Goal: Book appointment/travel/reservation

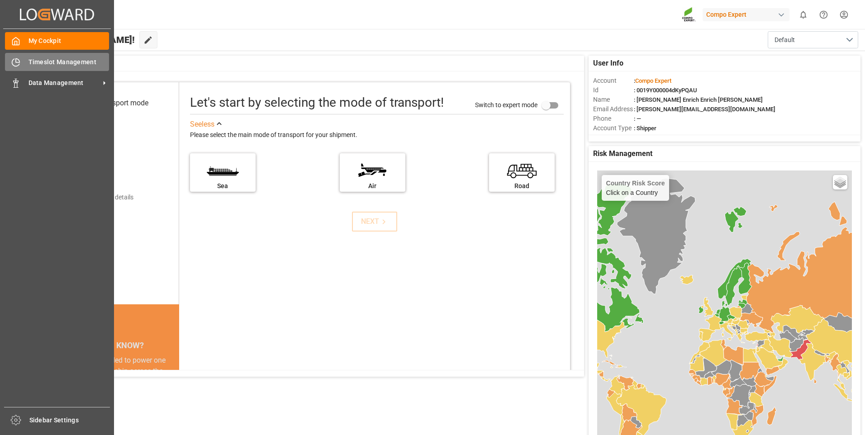
click at [12, 64] on icon at bounding box center [15, 62] width 7 height 7
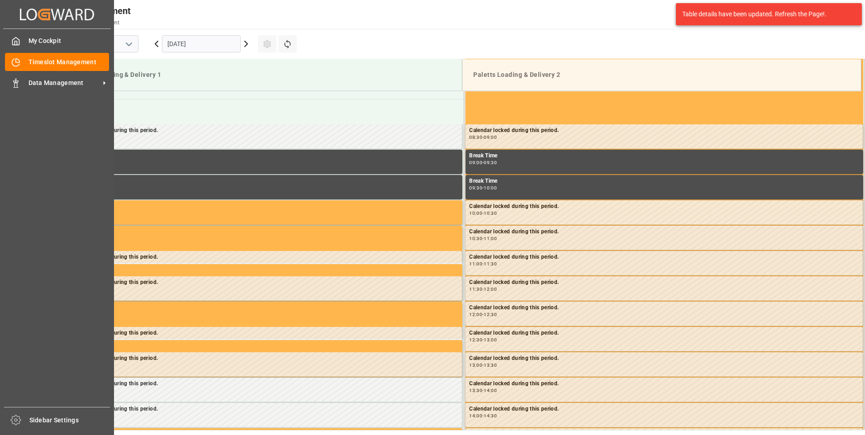
scroll to position [399, 0]
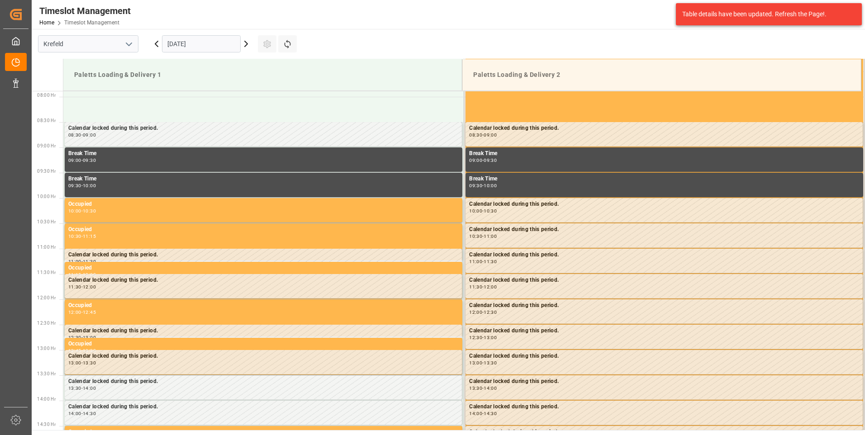
click at [189, 46] on input "[DATE]" at bounding box center [201, 43] width 79 height 17
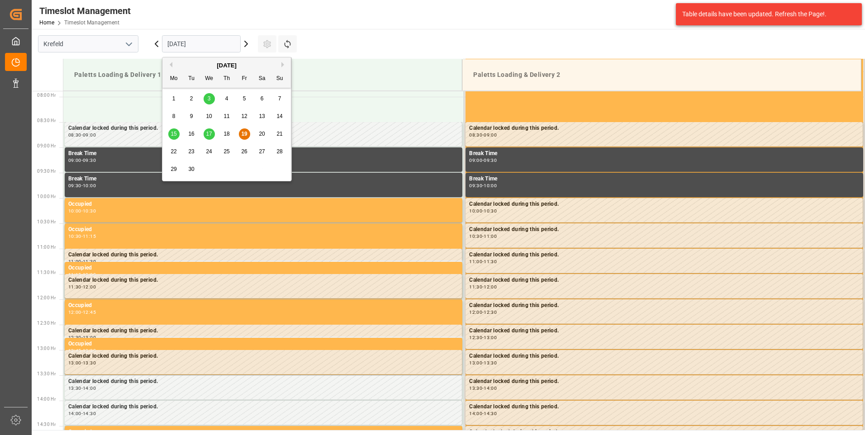
click at [177, 153] on div "22" at bounding box center [173, 152] width 11 height 11
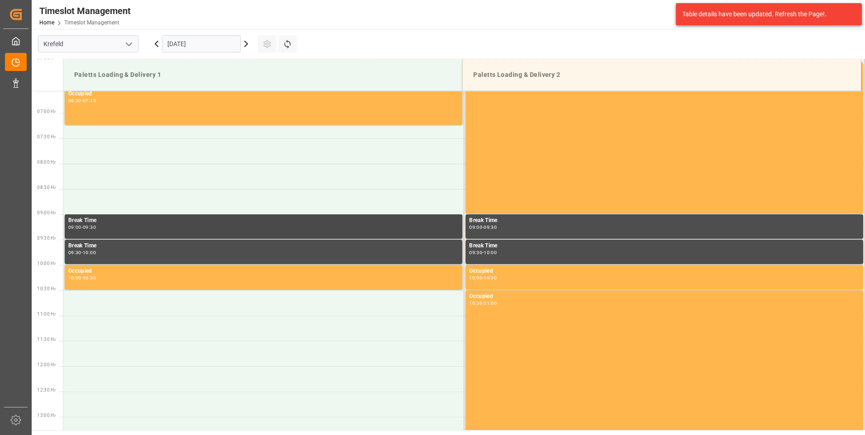
scroll to position [264, 0]
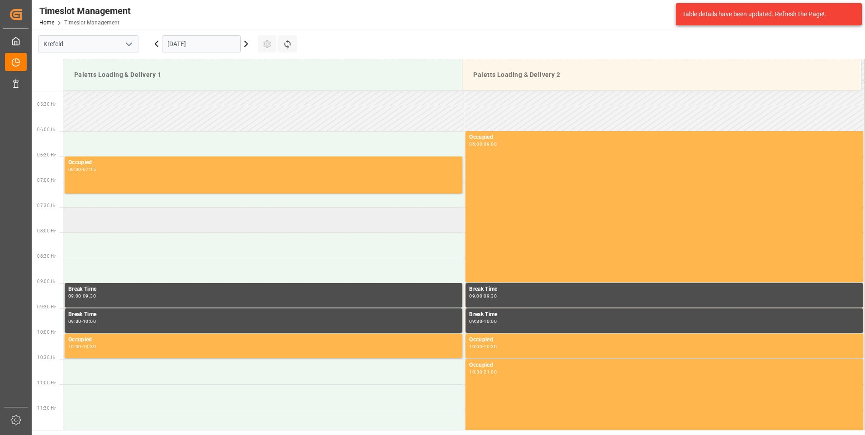
click at [114, 220] on td at bounding box center [263, 219] width 401 height 25
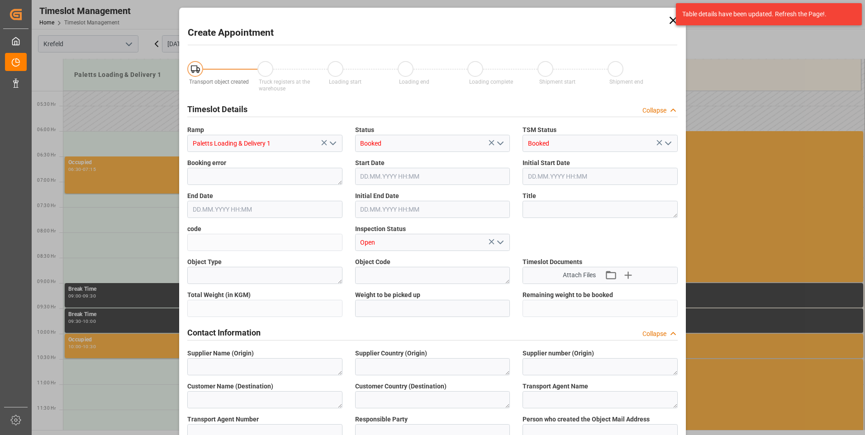
type input "[DATE] 07:30"
type input "[DATE] 08:00"
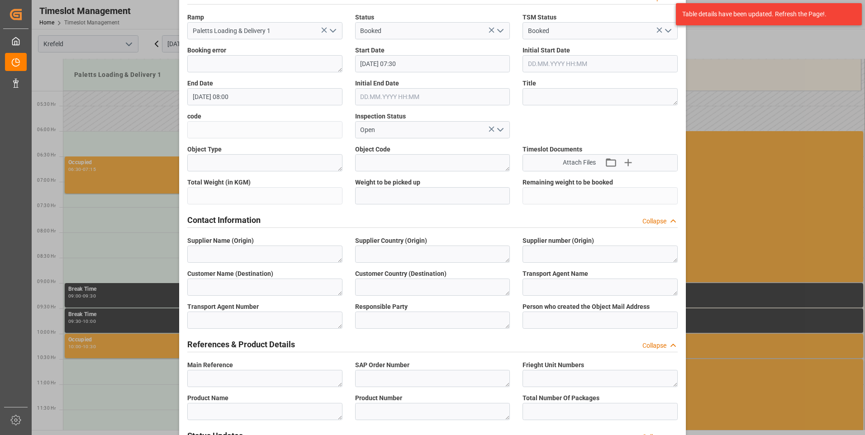
scroll to position [136, 0]
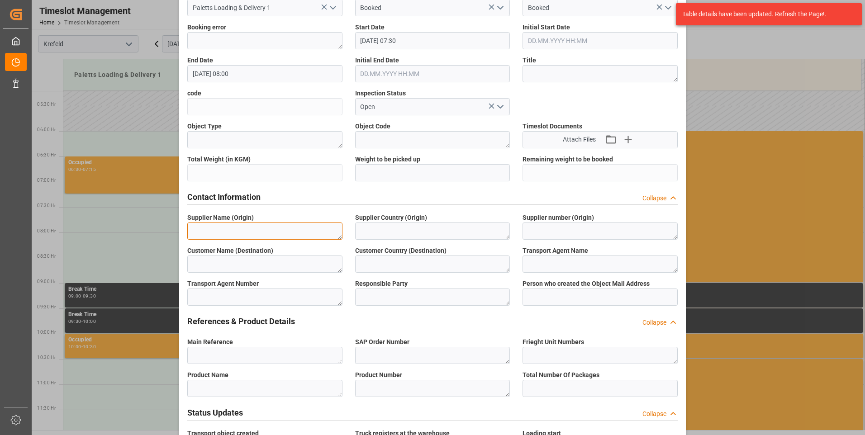
click at [262, 227] on textarea at bounding box center [264, 230] width 155 height 17
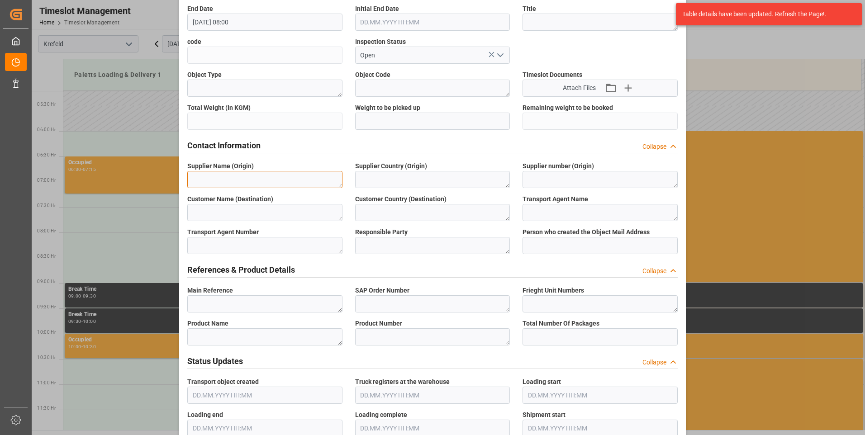
scroll to position [226, 0]
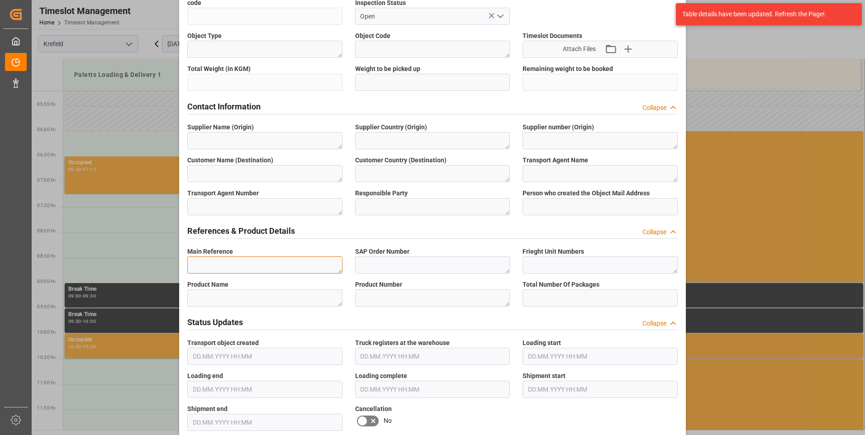
drag, startPoint x: 271, startPoint y: 267, endPoint x: 360, endPoint y: 252, distance: 90.7
click at [271, 266] on textarea at bounding box center [264, 264] width 155 height 17
drag, startPoint x: 246, startPoint y: 263, endPoint x: 148, endPoint y: 248, distance: 99.2
click at [148, 248] on div "Create Appointment Transport object created Truck registers at the warehouse Lo…" at bounding box center [432, 217] width 865 height 435
type textarea "6100002111"
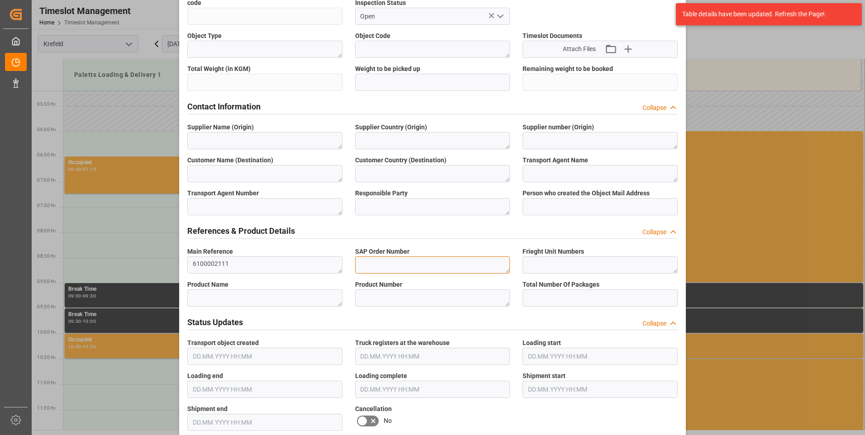
click at [408, 256] on textarea at bounding box center [432, 264] width 155 height 17
paste textarea "6100002111"
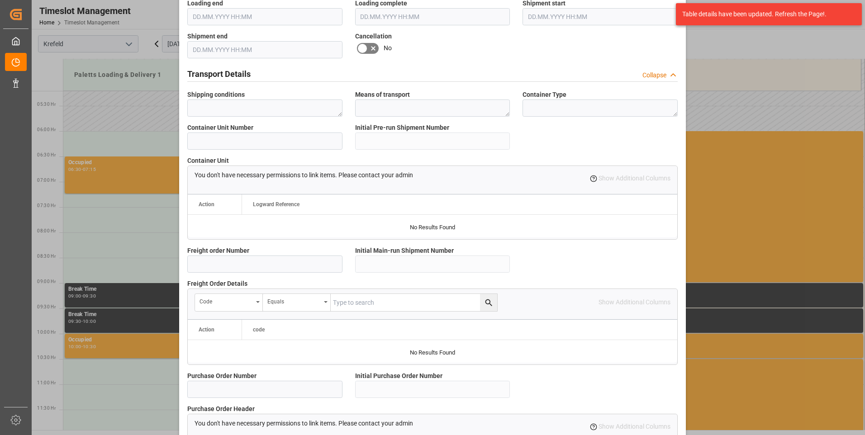
scroll to position [678, 0]
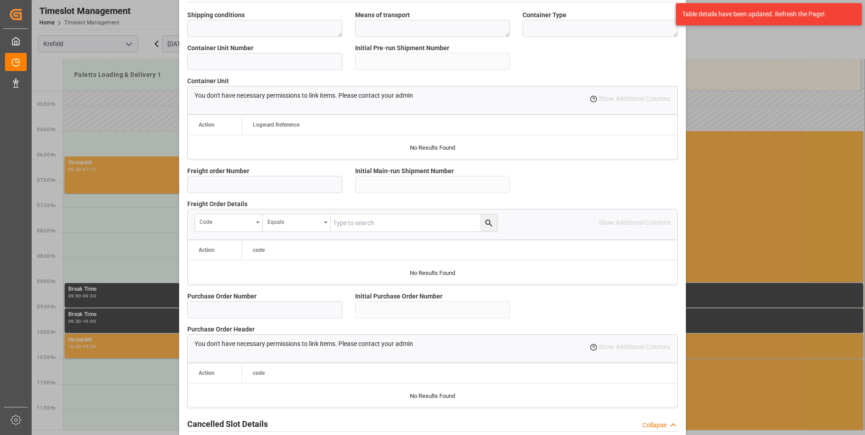
type textarea "6100002111"
click at [302, 184] on input at bounding box center [264, 184] width 155 height 17
paste input "6100002111"
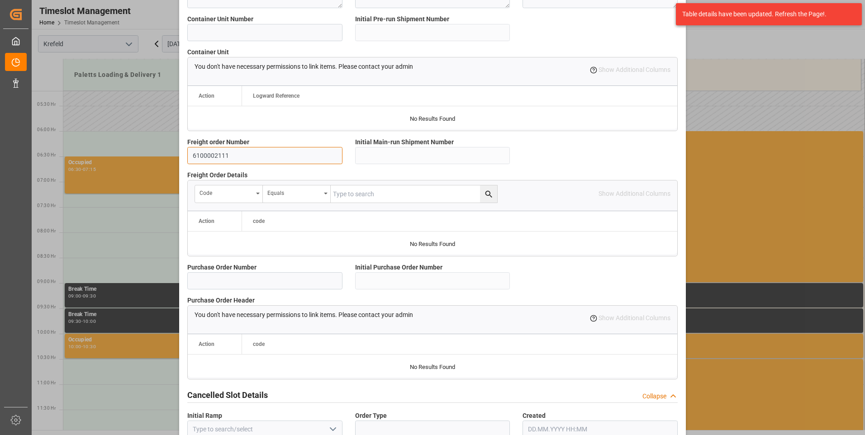
scroll to position [755, 0]
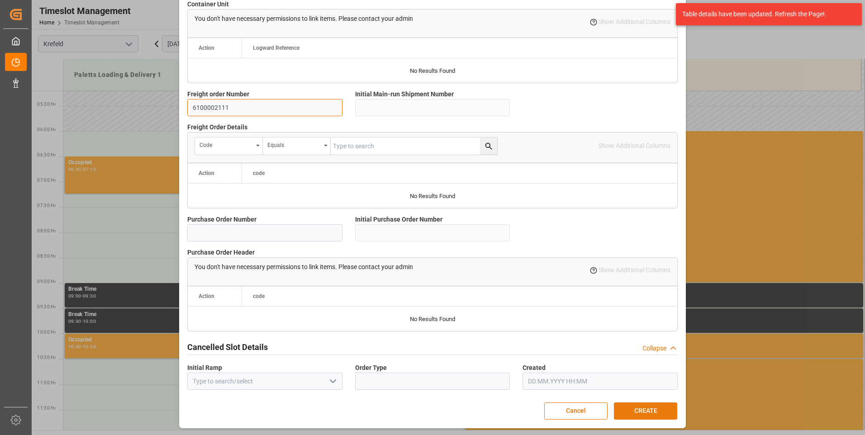
type input "6100002111"
click at [656, 411] on button "CREATE" at bounding box center [645, 410] width 63 height 17
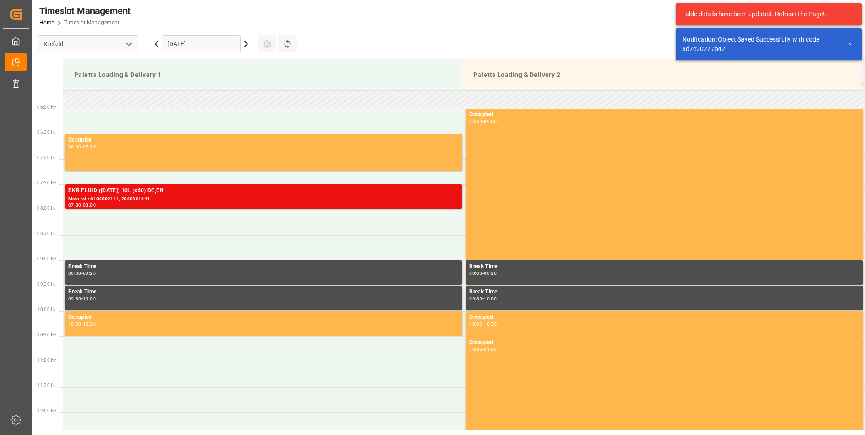
scroll to position [298, 0]
